Goal: Task Accomplishment & Management: Use online tool/utility

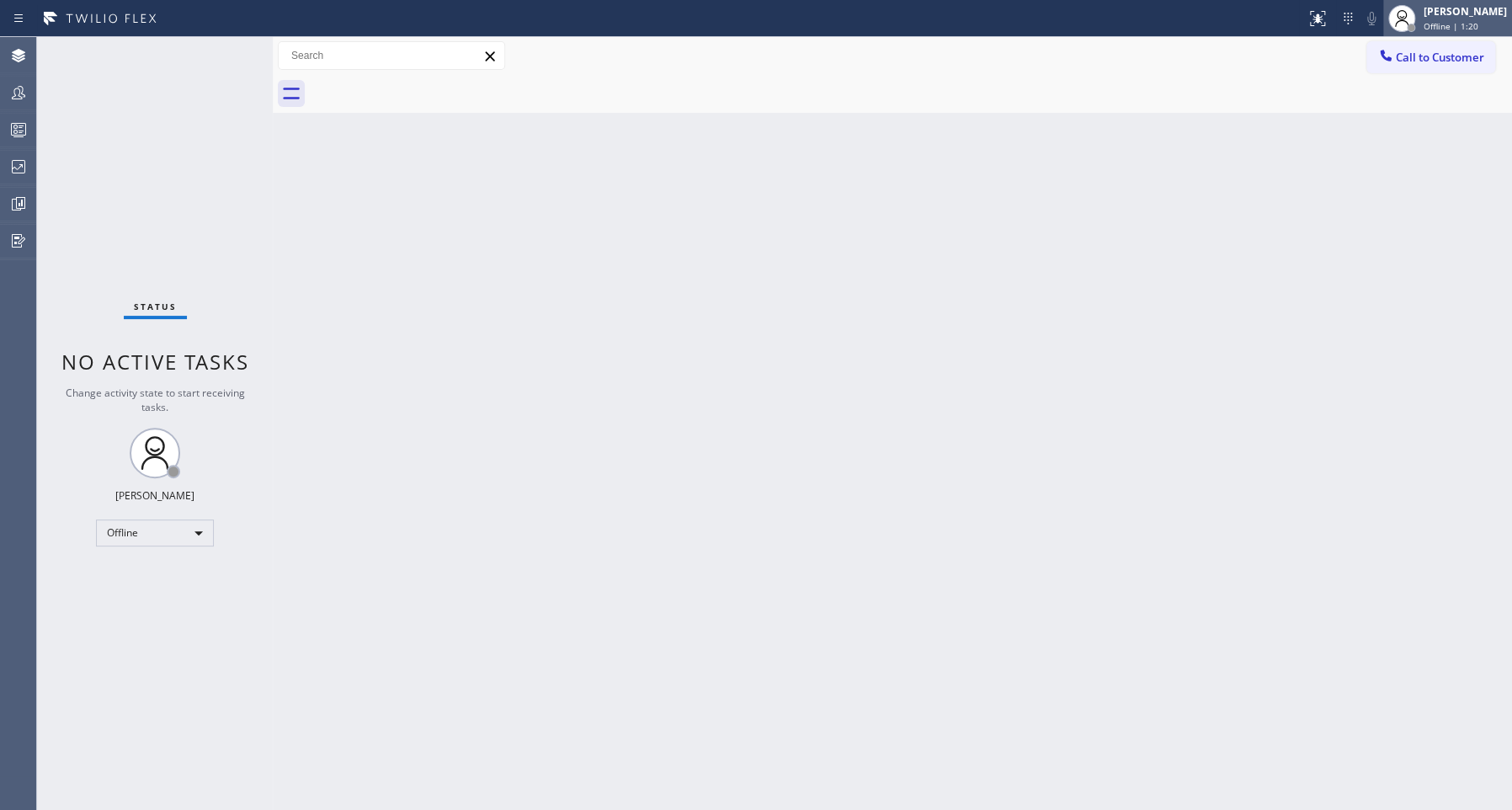
click at [1431, 19] on div "[PERSON_NAME] Offline | 1:20" at bounding box center [1465, 19] width 91 height 30
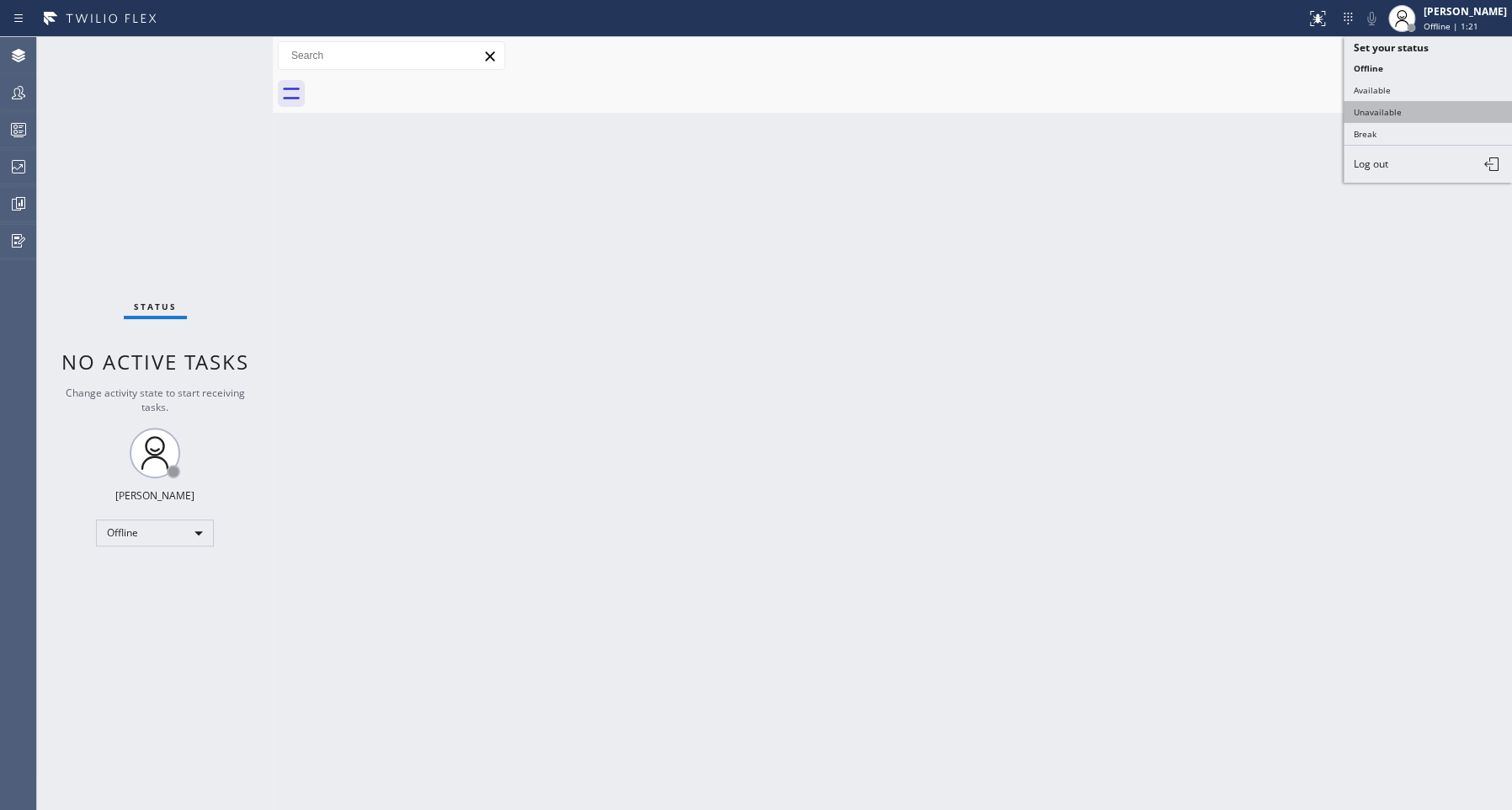
click at [1426, 106] on button "Unavailable" at bounding box center [1427, 111] width 168 height 21
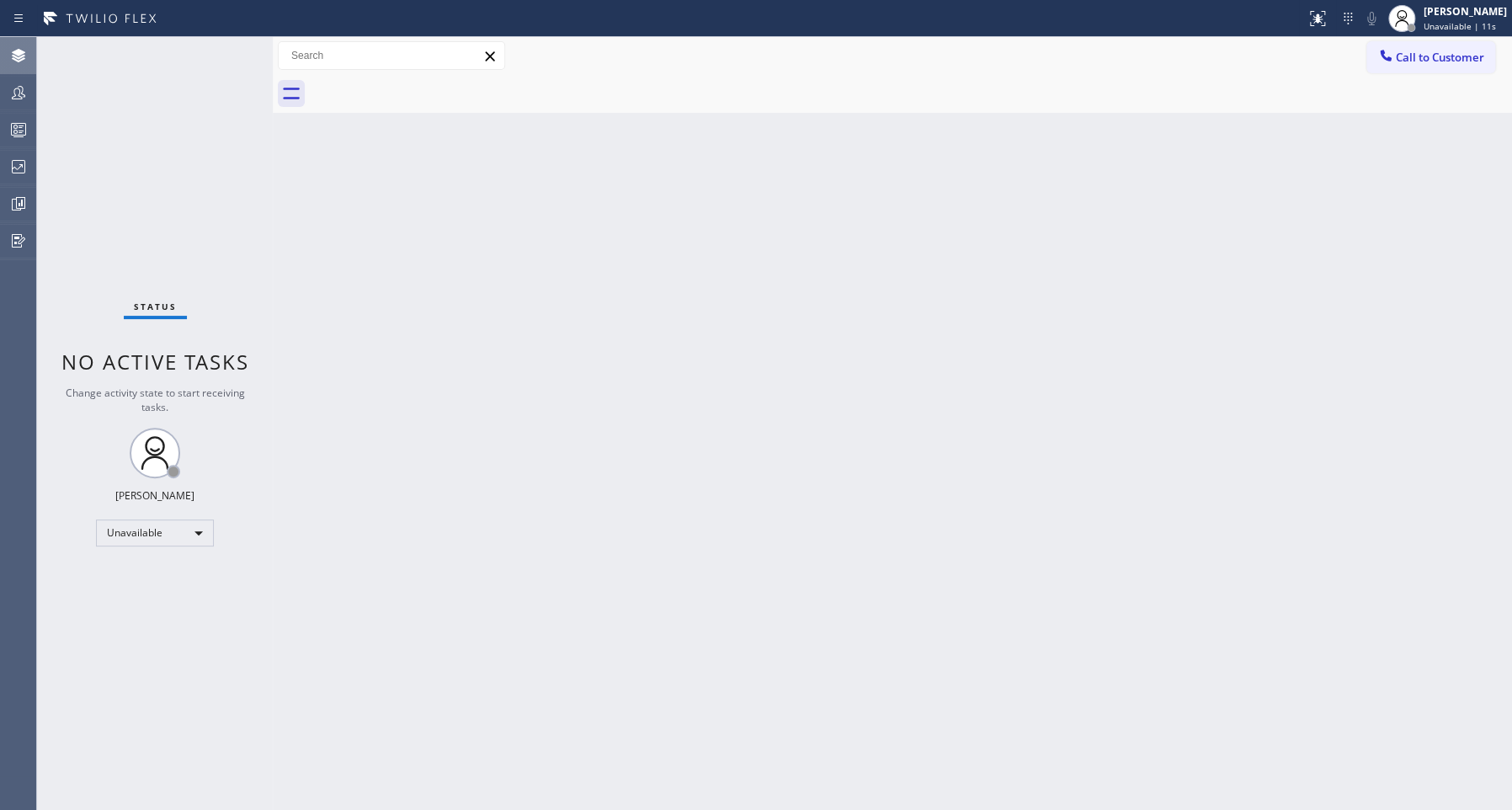
click at [18, 48] on icon at bounding box center [19, 56] width 21 height 21
click at [1426, 62] on span "Call to Customer" at bounding box center [1439, 57] width 89 height 15
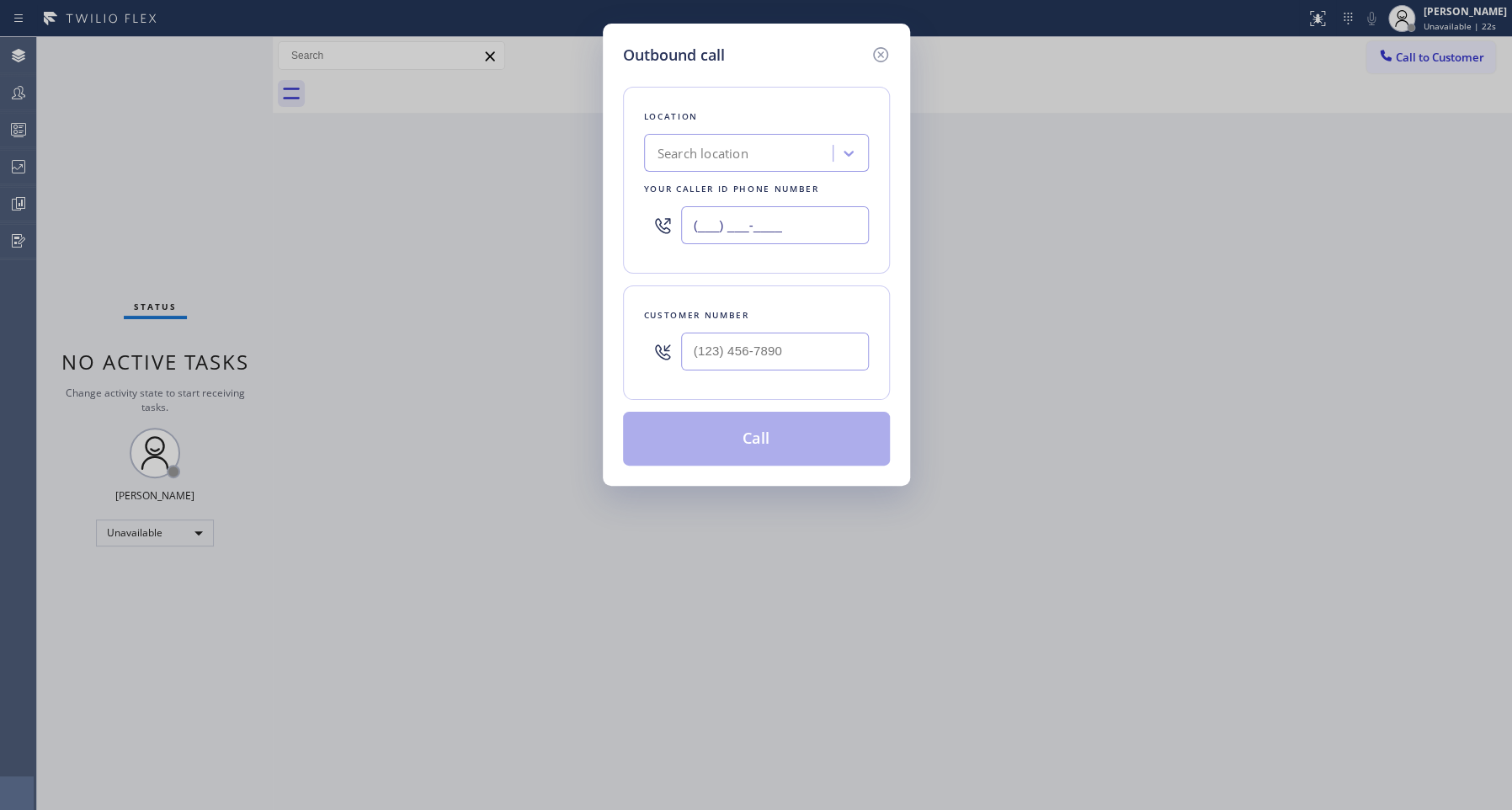
click at [779, 222] on input "(___) ___-____" at bounding box center [774, 225] width 187 height 38
paste input "714) 970-4558"
type input "[PHONE_NUMBER]"
click at [727, 347] on input "(___) ___-____" at bounding box center [774, 351] width 187 height 38
paste input "714) 318-5520"
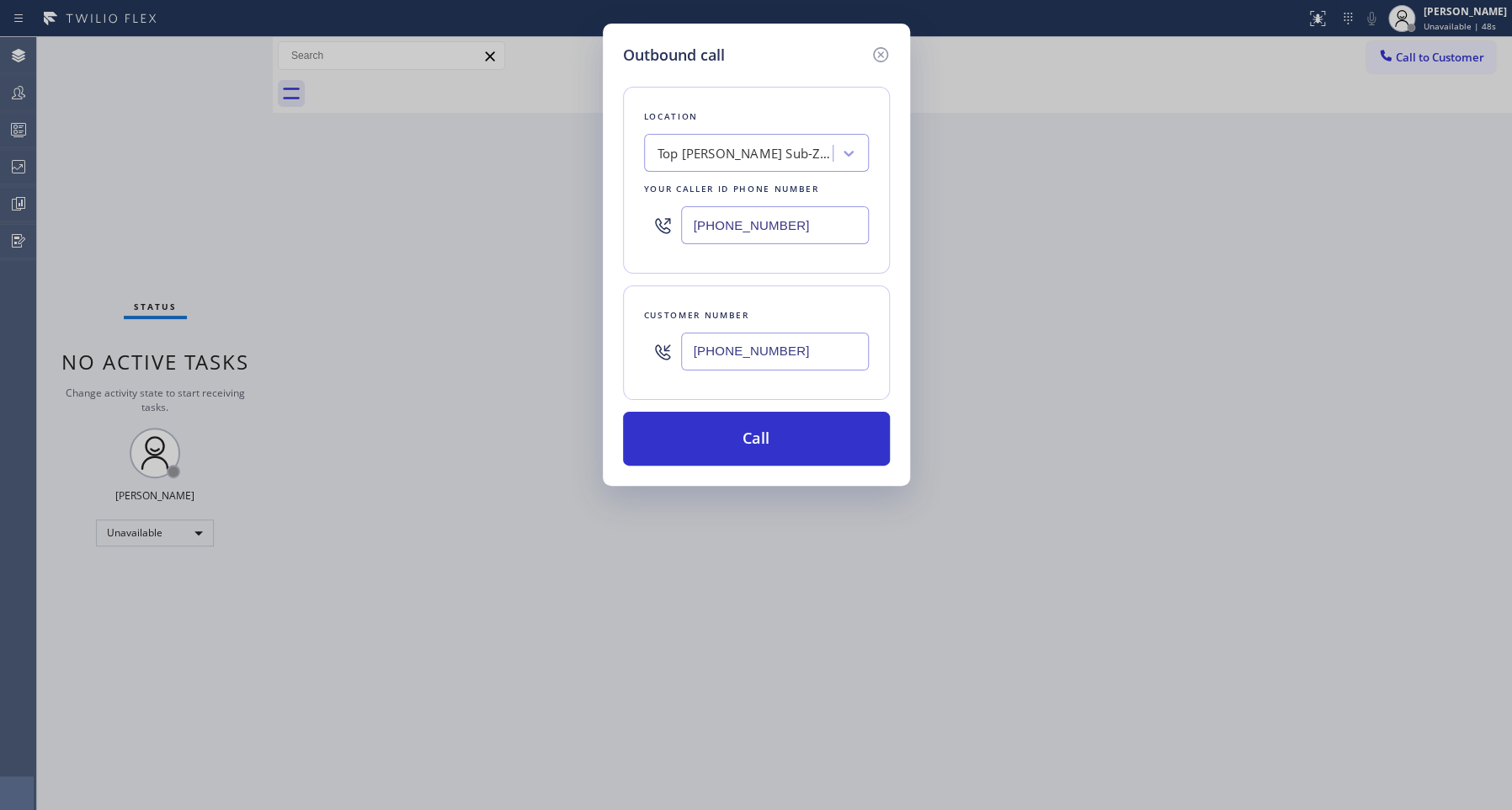
type input "[PHONE_NUMBER]"
paste input "855) 731-4952"
drag, startPoint x: 254, startPoint y: 243, endPoint x: 145, endPoint y: 230, distance: 109.8
click at [145, 230] on div "Outbound call Location Top [PERSON_NAME] Sub-Zero Repair Your caller id phone n…" at bounding box center [756, 404] width 1511 height 809
type input "[PHONE_NUMBER]"
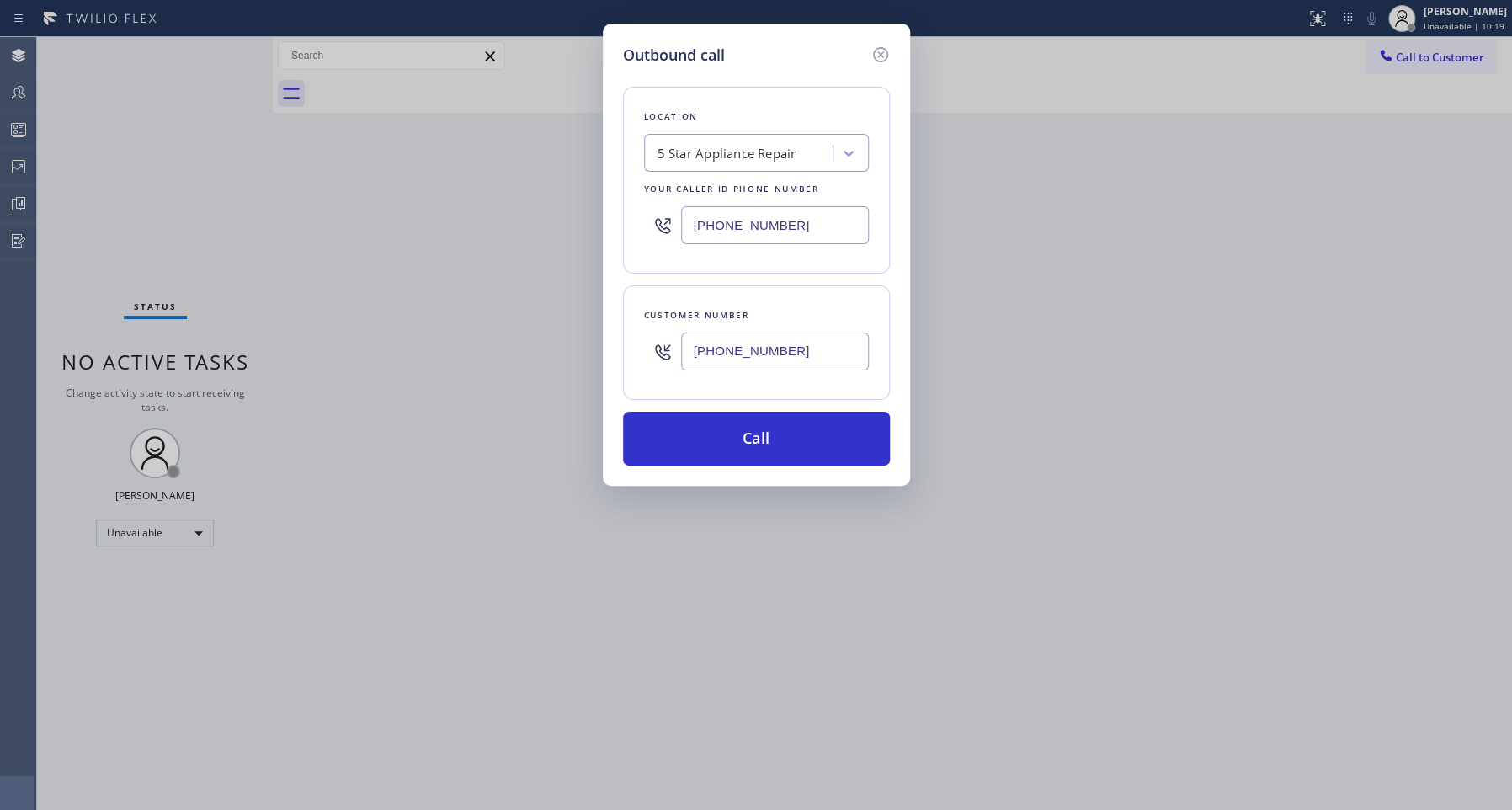
click at [794, 356] on input "[PHONE_NUMBER]" at bounding box center [774, 351] width 187 height 38
click at [794, 222] on input "[PHONE_NUMBER]" at bounding box center [774, 225] width 187 height 38
drag, startPoint x: 811, startPoint y: 349, endPoint x: 402, endPoint y: 351, distance: 409.0
click at [402, 351] on div "Outbound call Location 5 Star Appliance Repair Your caller id phone number [PHO…" at bounding box center [756, 405] width 1512 height 810
click at [879, 56] on icon at bounding box center [880, 55] width 21 height 21
